Goal: Navigation & Orientation: Go to known website

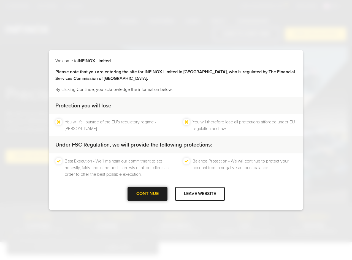
click at [147, 194] on div at bounding box center [147, 194] width 0 height 0
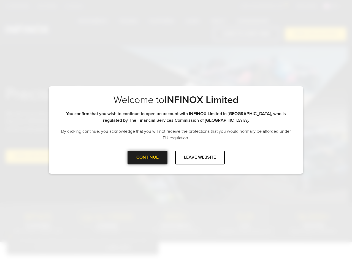
click at [141, 158] on div "CONTINUE" at bounding box center [148, 157] width 40 height 13
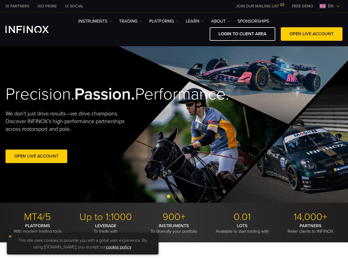
drag, startPoint x: 143, startPoint y: 157, endPoint x: 137, endPoint y: 156, distance: 5.5
drag, startPoint x: 142, startPoint y: 159, endPoint x: 141, endPoint y: 156, distance: 3.0
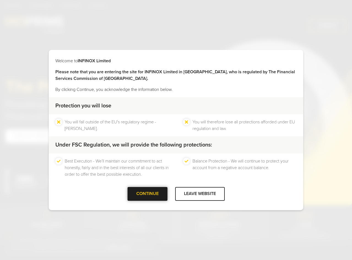
click at [147, 194] on div at bounding box center [147, 194] width 0 height 0
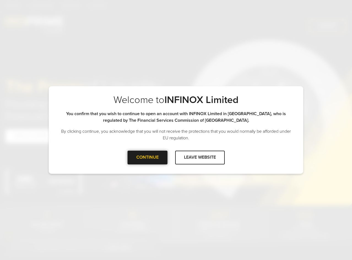
click at [144, 164] on div "CONTINUE LEAVE WEBSITE" at bounding box center [176, 160] width 254 height 18
click at [141, 161] on div "CONTINUE" at bounding box center [148, 157] width 40 height 13
